Goal: Task Accomplishment & Management: Use online tool/utility

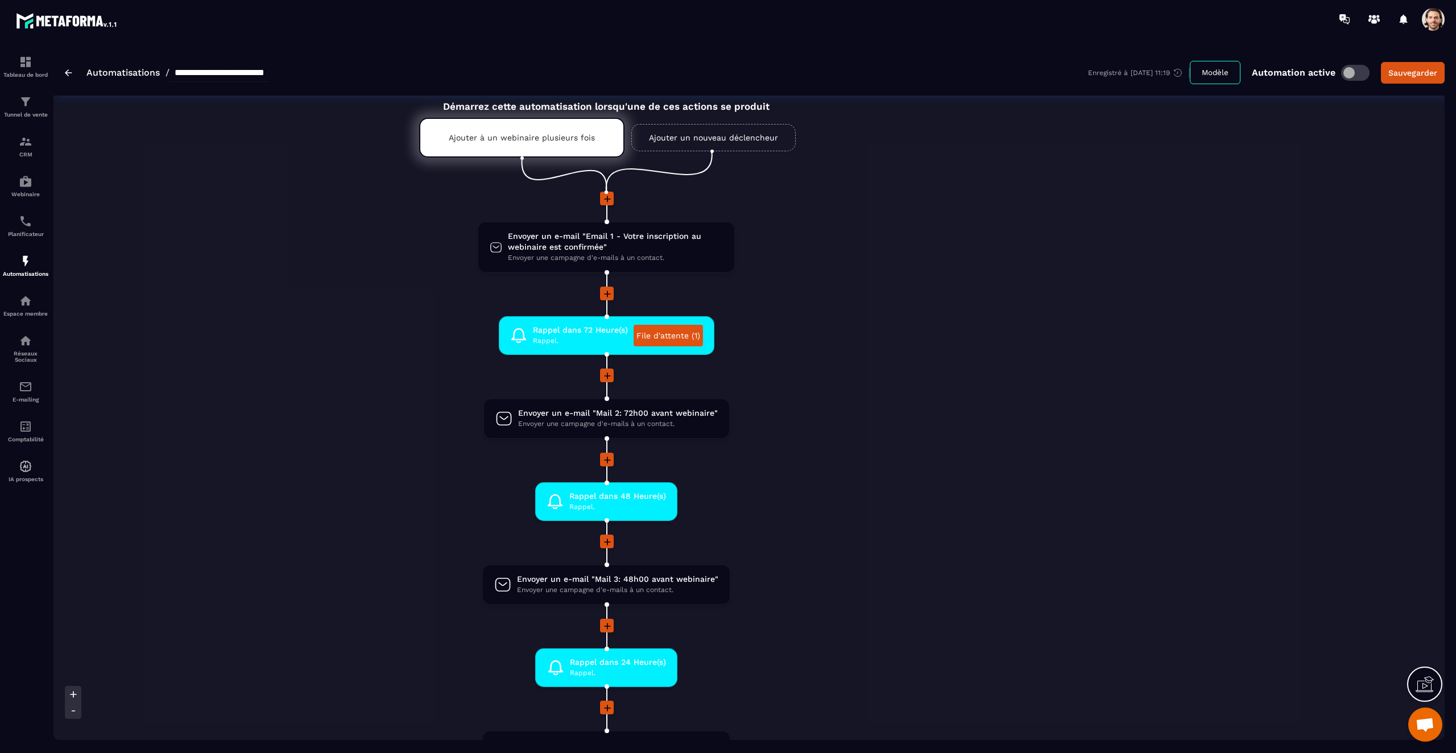
scroll to position [10, 0]
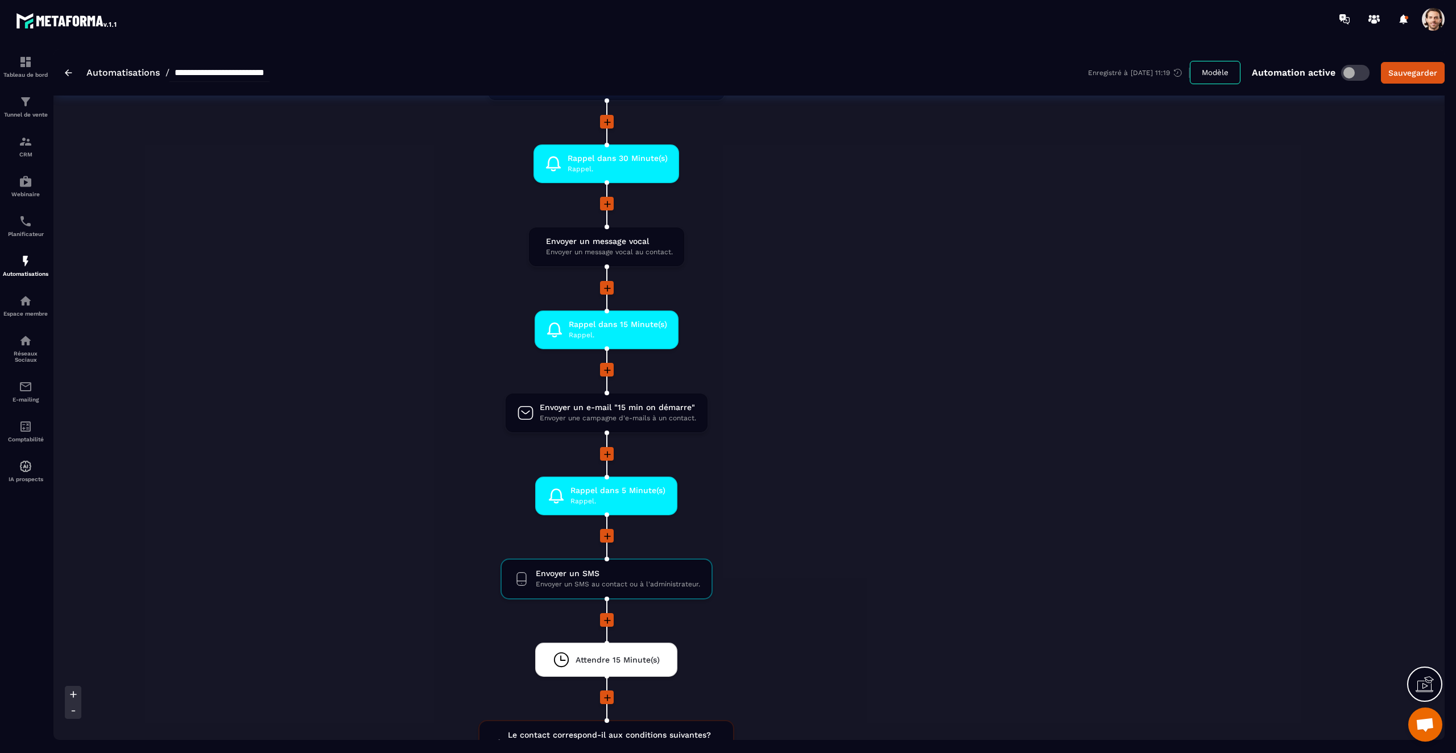
click at [995, 474] on li at bounding box center [606, 462] width 1677 height 30
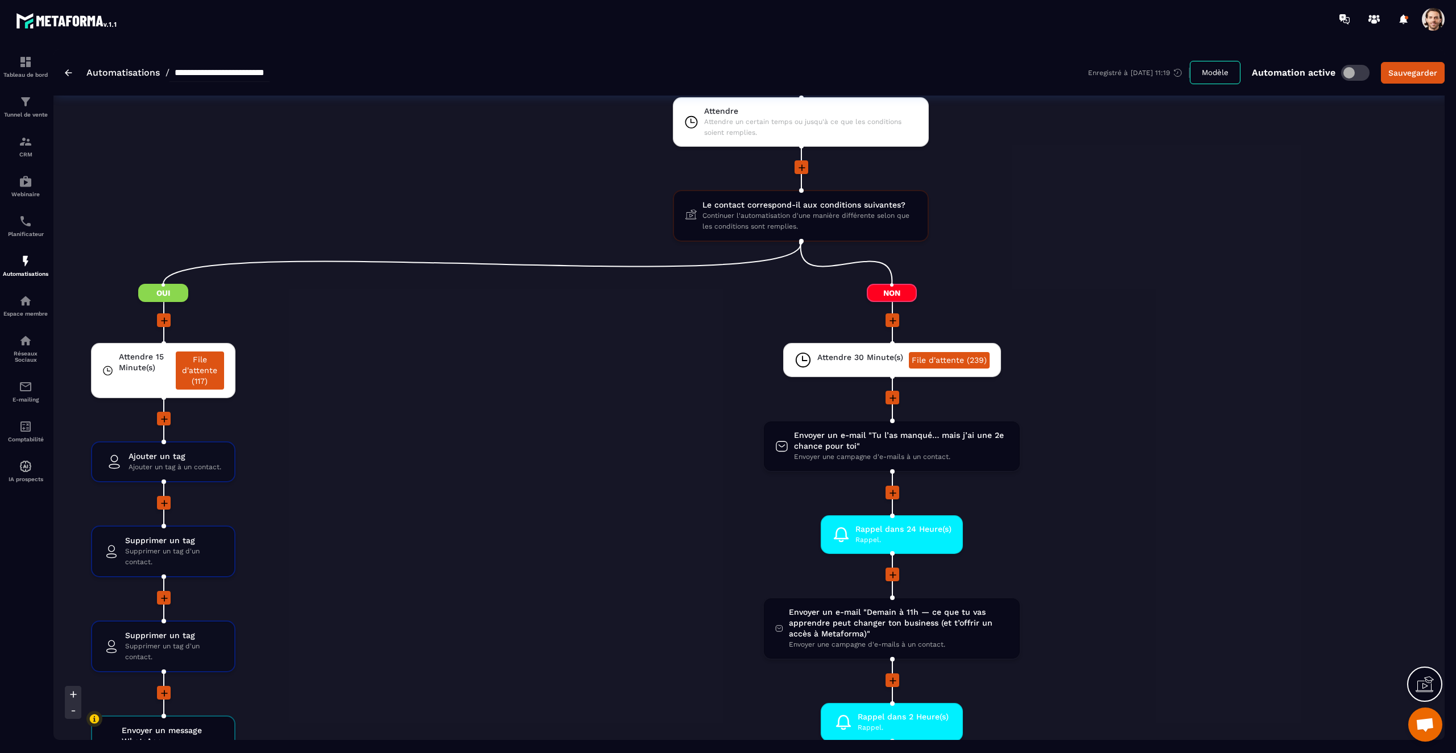
scroll to position [1599, 0]
